Goal: Task Accomplishment & Management: Use online tool/utility

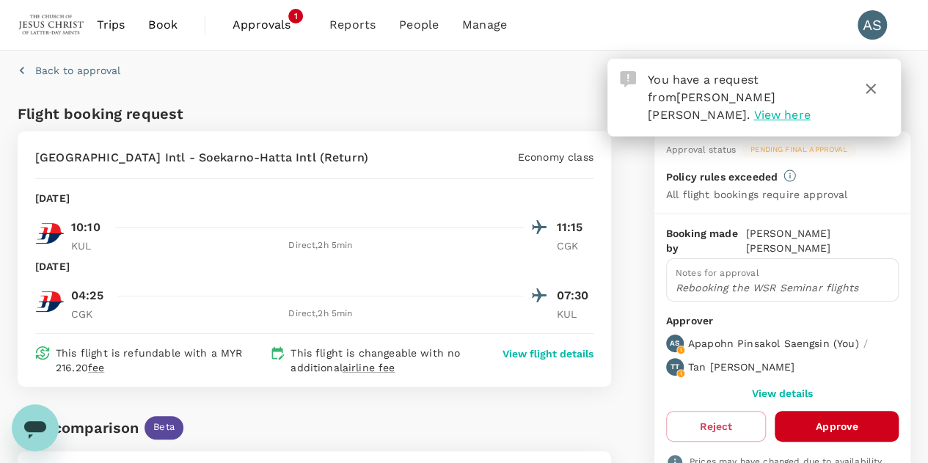
click at [754, 108] on span "View here" at bounding box center [782, 115] width 57 height 14
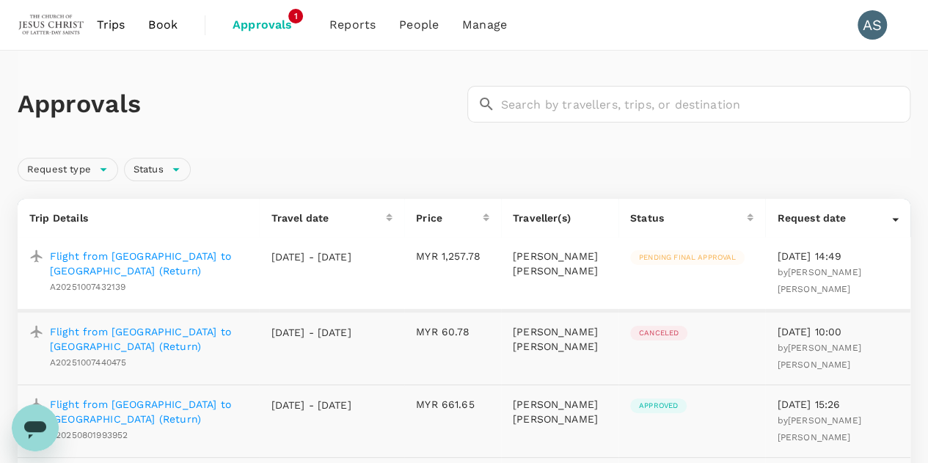
click at [222, 255] on p "Flight from [GEOGRAPHIC_DATA] to [GEOGRAPHIC_DATA] (Return)" at bounding box center [148, 263] width 197 height 29
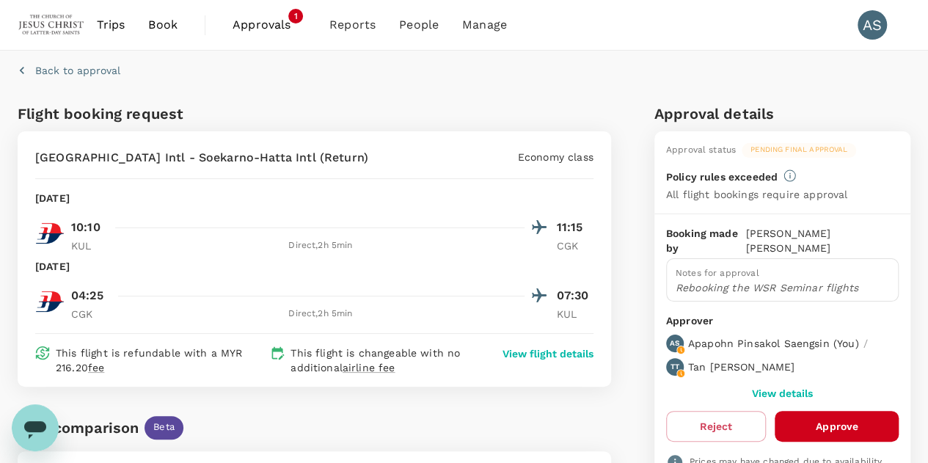
click at [831, 411] on button "Approve" at bounding box center [837, 426] width 124 height 31
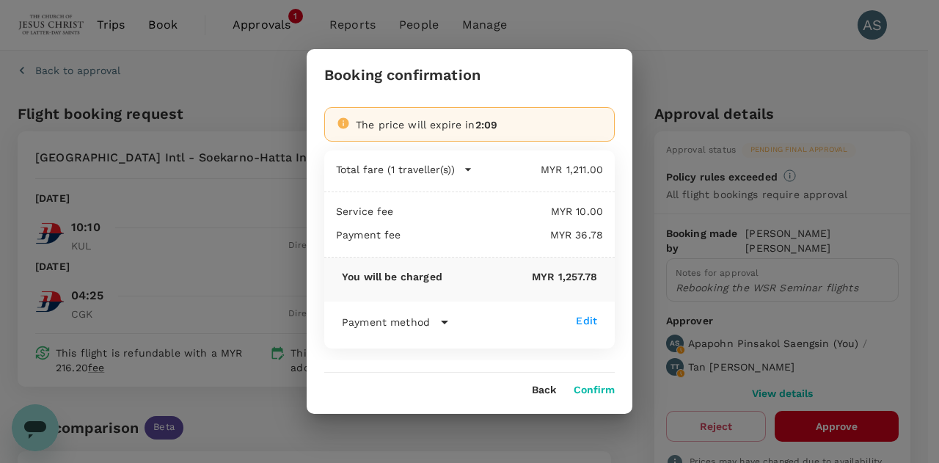
click at [603, 387] on button "Confirm" at bounding box center [594, 391] width 41 height 12
